Goal: Task Accomplishment & Management: Manage account settings

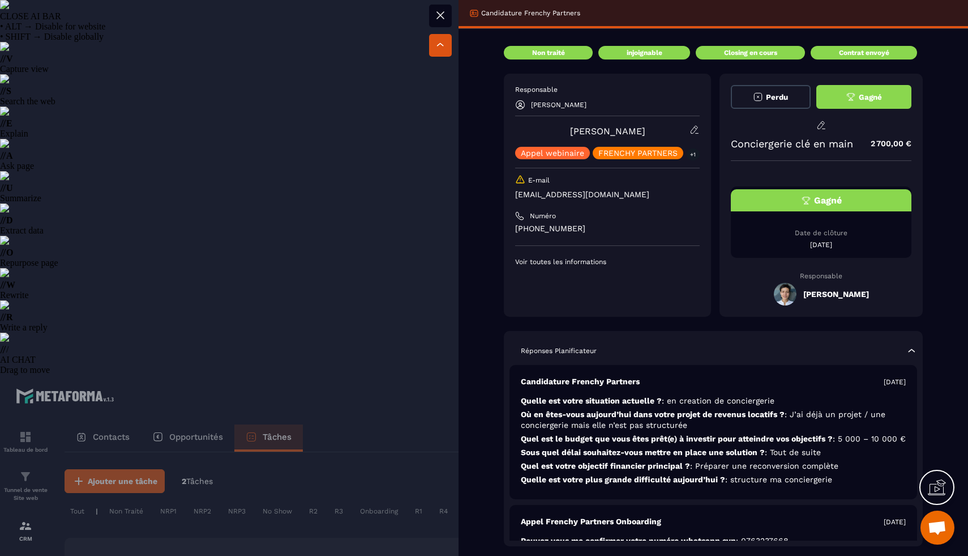
select select "******"
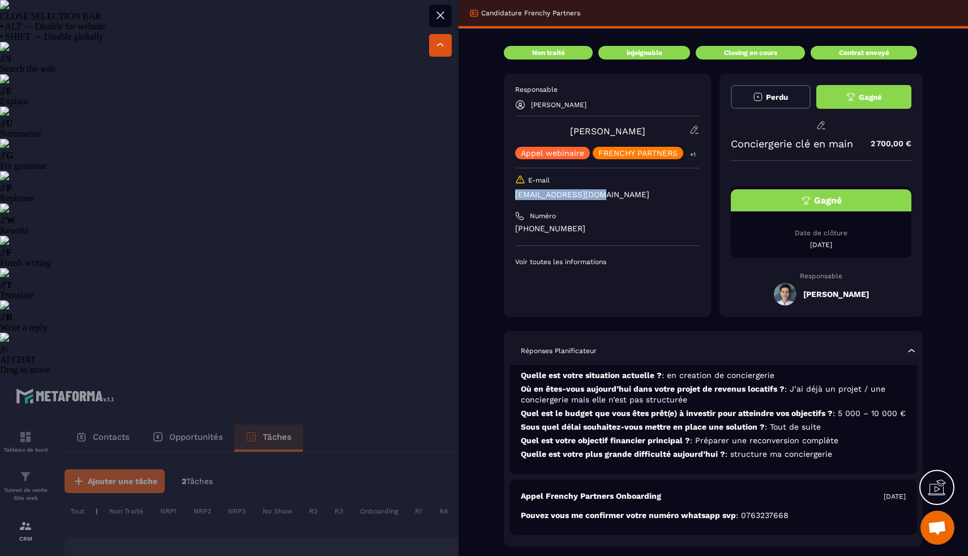
drag, startPoint x: 603, startPoint y: 196, endPoint x: 515, endPoint y: 196, distance: 87.8
click at [515, 196] on div "Responsable [PERSON_NAME] Appel webinaire FRENCHY PARTNERS +1 E-mail [EMAIL_ADD…" at bounding box center [607, 195] width 207 height 243
copy p "[EMAIL_ADDRESS][DOMAIN_NAME]"
click at [359, 90] on div at bounding box center [484, 278] width 968 height 556
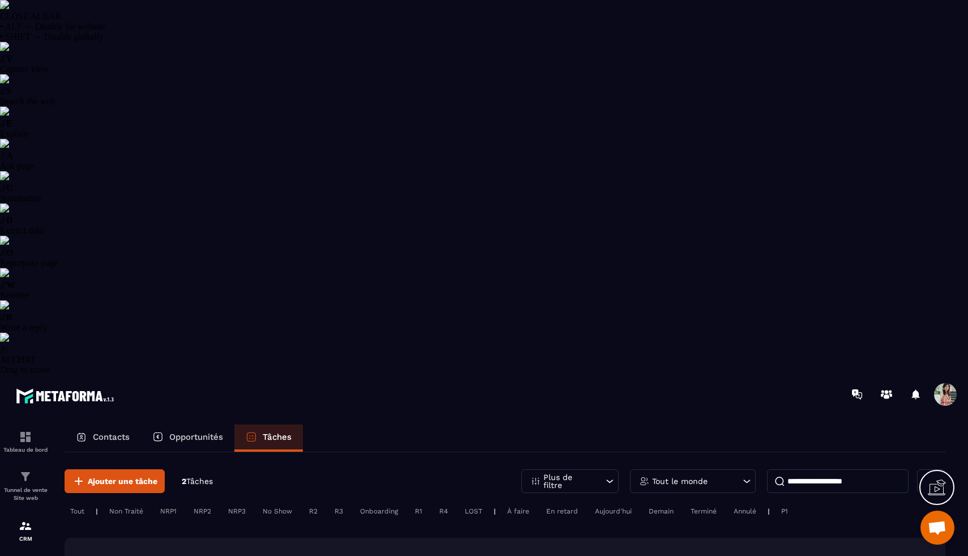
click at [98, 431] on p "Contacts" at bounding box center [111, 436] width 37 height 10
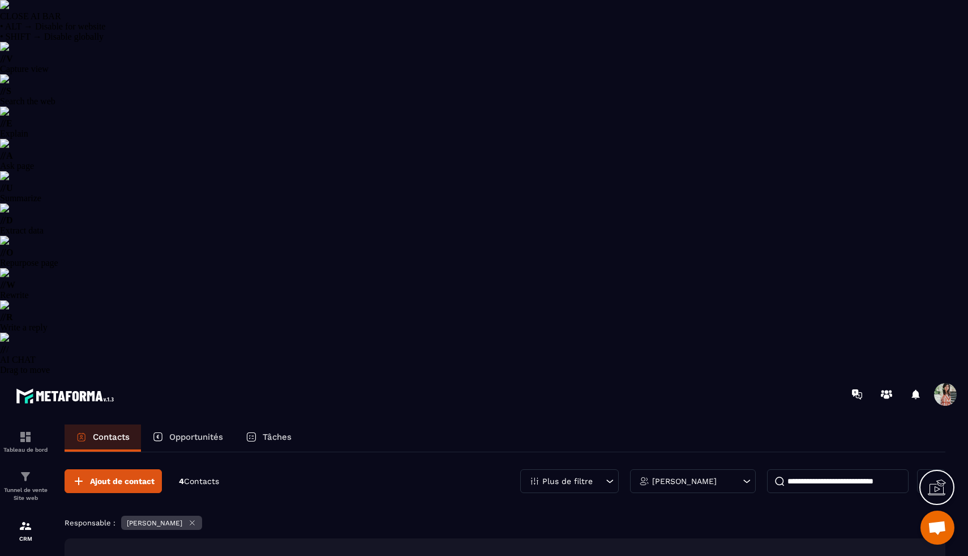
click at [188, 518] on icon at bounding box center [192, 522] width 8 height 8
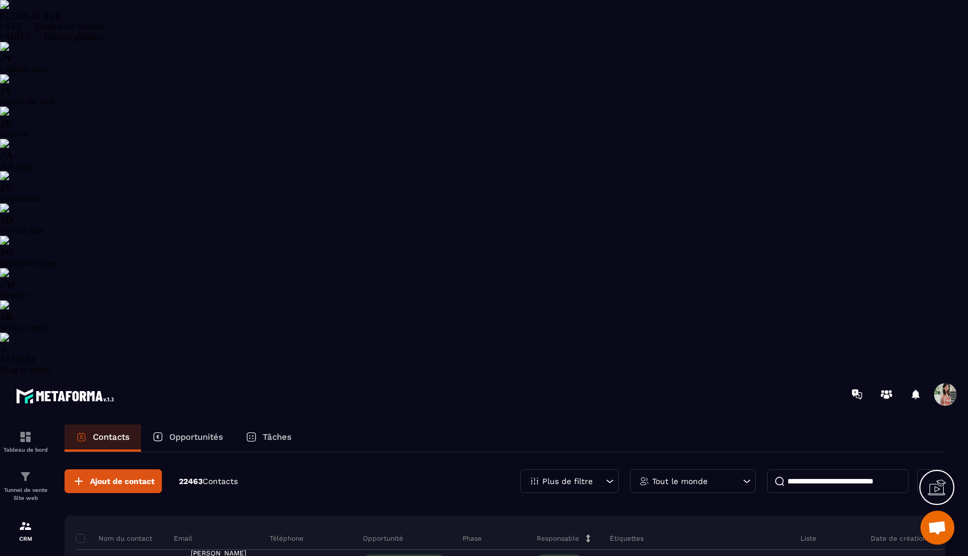
click at [843, 469] on input at bounding box center [838, 481] width 142 height 24
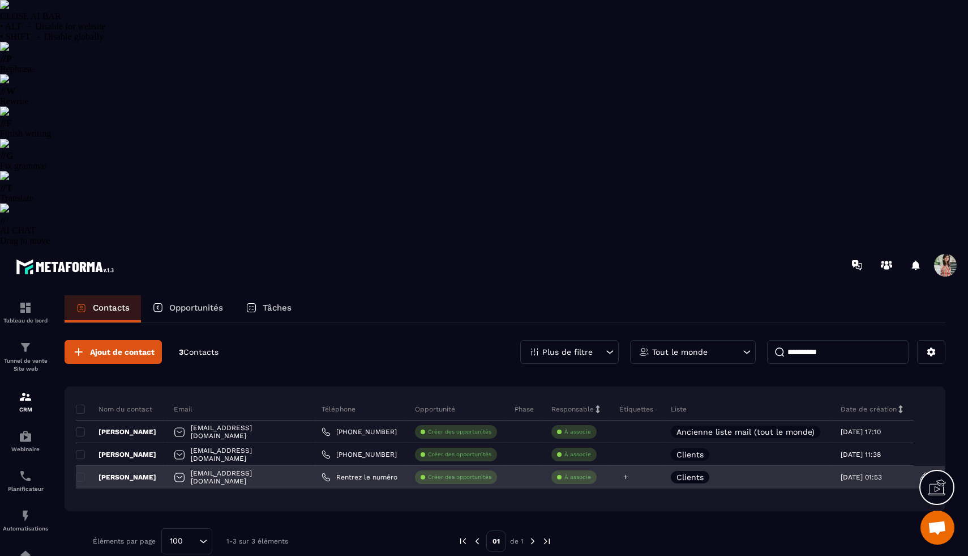
type input "**********"
click at [630, 473] on icon at bounding box center [625, 476] width 7 height 7
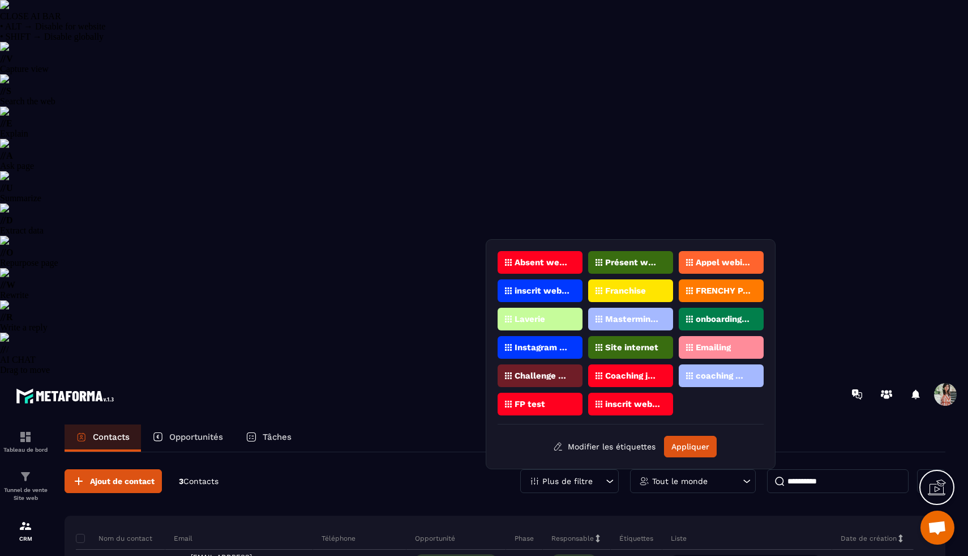
click at [713, 287] on p "FRENCHY PARTNERS" at bounding box center [723, 291] width 55 height 8
click at [693, 439] on button "Appliquer" at bounding box center [690, 446] width 53 height 22
